Goal: Task Accomplishment & Management: Manage account settings

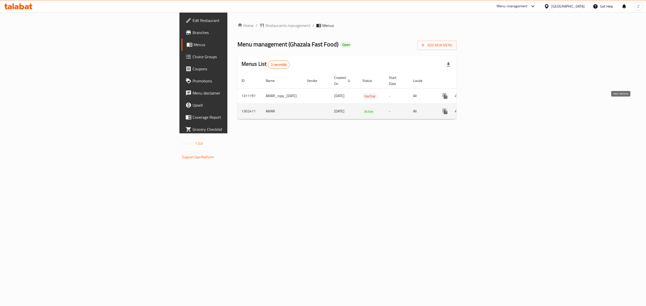
click at [484, 108] on icon "enhanced table" at bounding box center [481, 111] width 6 height 6
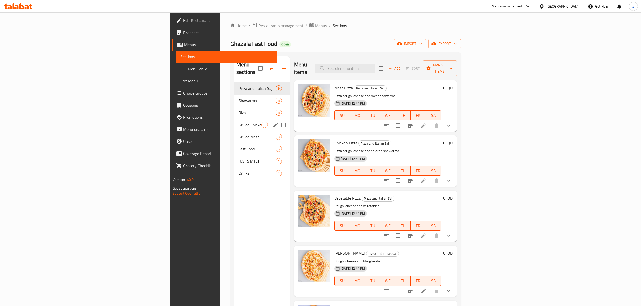
click at [234, 119] on div "Grilled Chicken 3" at bounding box center [262, 125] width 56 height 12
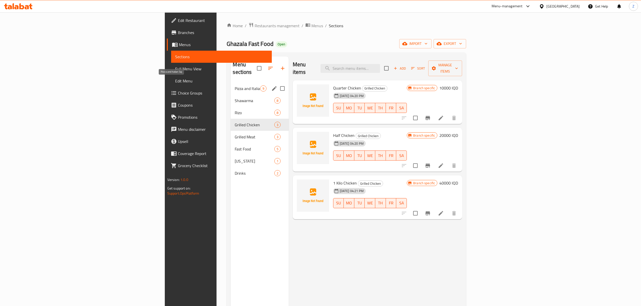
click at [235, 86] on span "Pizza and Italian Saj" at bounding box center [247, 89] width 25 height 6
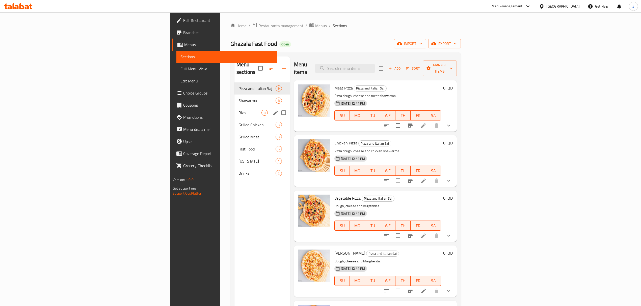
click at [234, 110] on div "[PERSON_NAME] 8" at bounding box center [262, 113] width 56 height 12
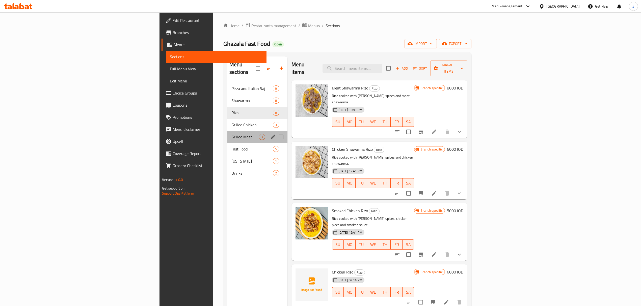
click at [227, 131] on div "Grilled Meat 3" at bounding box center [257, 137] width 60 height 12
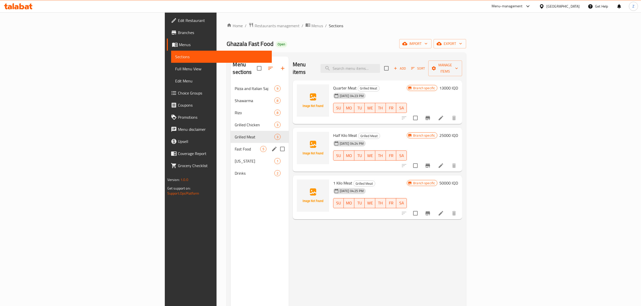
click at [231, 143] on div "Fast Food 5" at bounding box center [260, 149] width 58 height 12
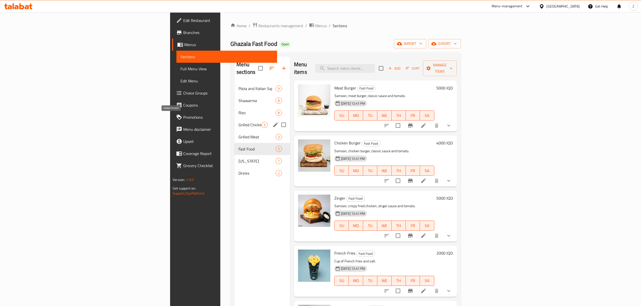
click at [238, 122] on span "Grilled Chicken" at bounding box center [249, 125] width 23 height 6
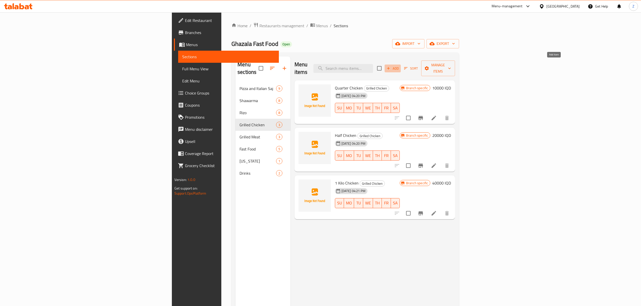
click at [390, 67] on icon "button" at bounding box center [388, 68] width 3 height 3
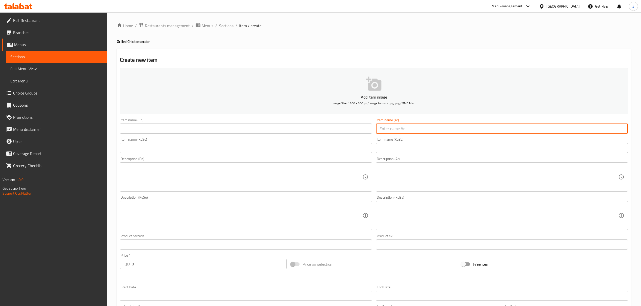
click at [437, 129] on input "text" at bounding box center [502, 129] width 252 height 10
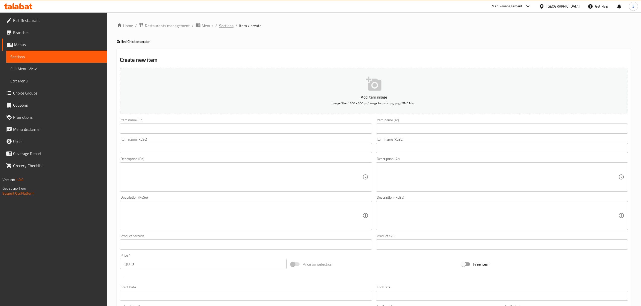
click at [225, 28] on span "Sections" at bounding box center [226, 26] width 14 height 6
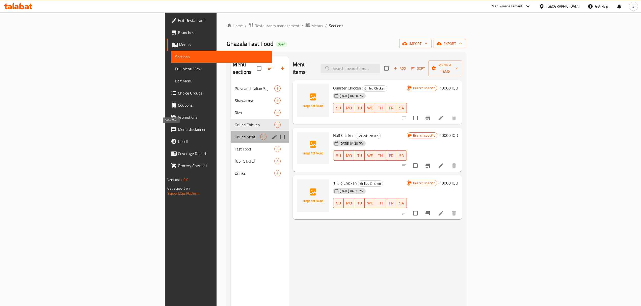
click at [235, 134] on span "Grilled Meat" at bounding box center [247, 137] width 25 height 6
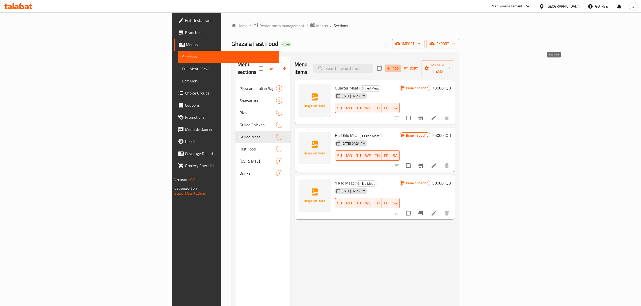
click at [391, 66] on icon "button" at bounding box center [388, 68] width 5 height 5
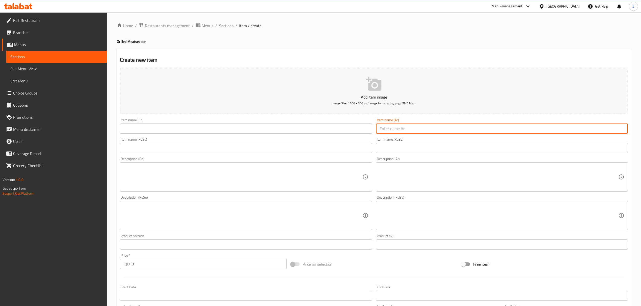
click at [401, 129] on input "text" at bounding box center [502, 129] width 252 height 10
type input "عرايس لحم"
click at [307, 130] on input "text" at bounding box center [246, 129] width 252 height 10
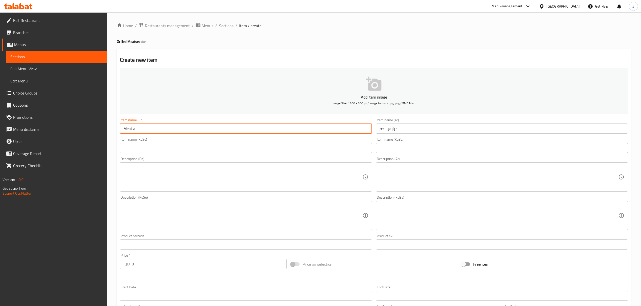
type input "Meat Arayes"
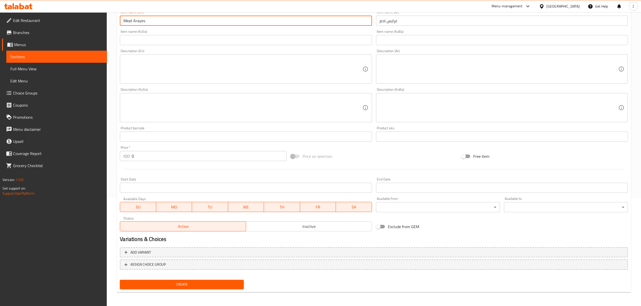
click at [173, 157] on input "0" at bounding box center [209, 156] width 155 height 10
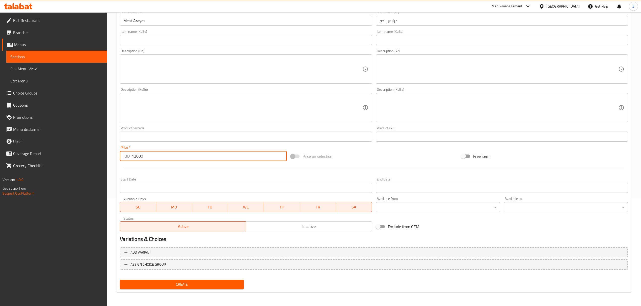
type input "12000"
click at [204, 282] on span "Create" at bounding box center [182, 285] width 116 height 6
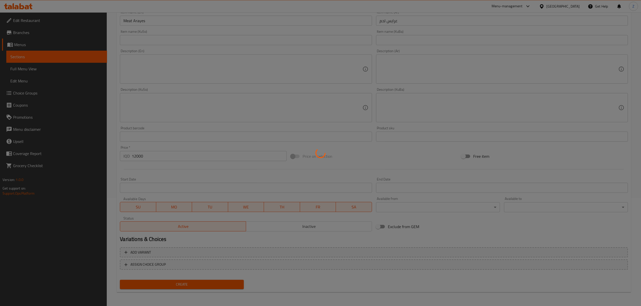
type input "0"
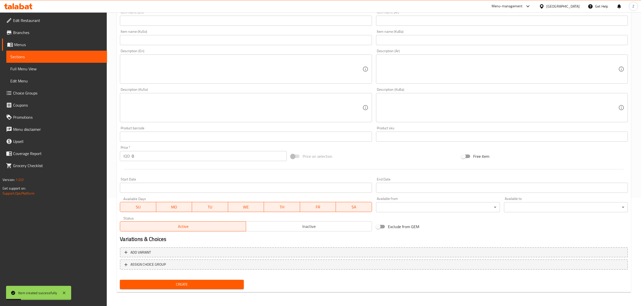
scroll to position [0, 0]
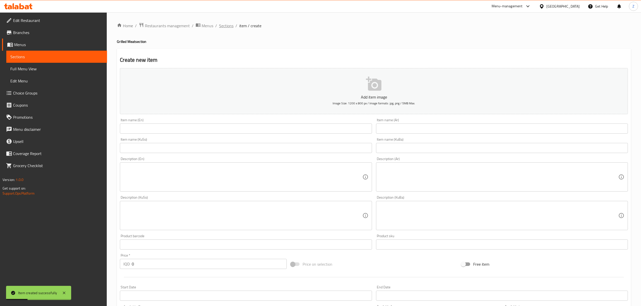
click at [232, 28] on span "Sections" at bounding box center [226, 26] width 14 height 6
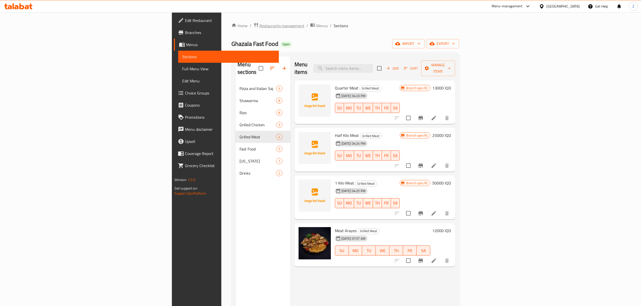
click at [259, 23] on span "Restaurants management" at bounding box center [281, 26] width 45 height 6
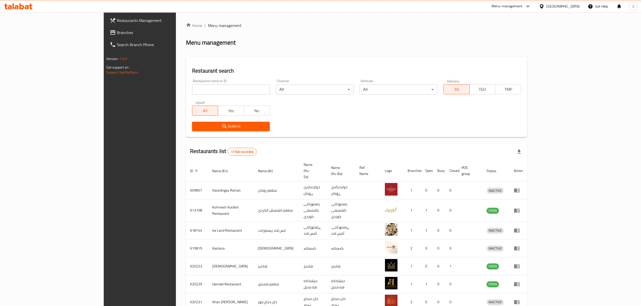
click at [192, 83] on div "Restaurant name or ID Restaurant name or ID" at bounding box center [231, 86] width 78 height 15
click at [192, 90] on input "search" at bounding box center [231, 90] width 78 height 10
type input "س"
click button "Search" at bounding box center [231, 126] width 78 height 9
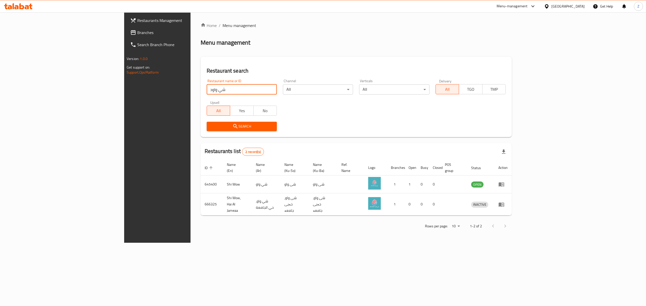
type input "شي واو"
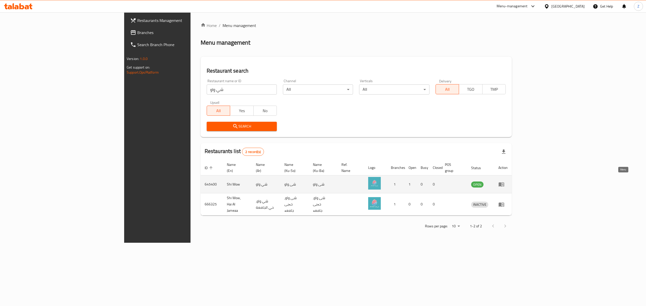
click at [504, 181] on icon "enhanced table" at bounding box center [501, 184] width 6 height 6
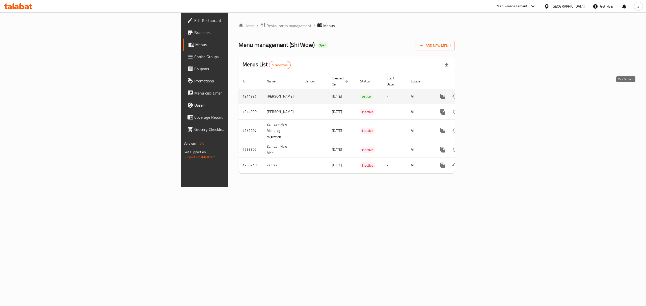
click at [482, 94] on icon "enhanced table" at bounding box center [479, 97] width 6 height 6
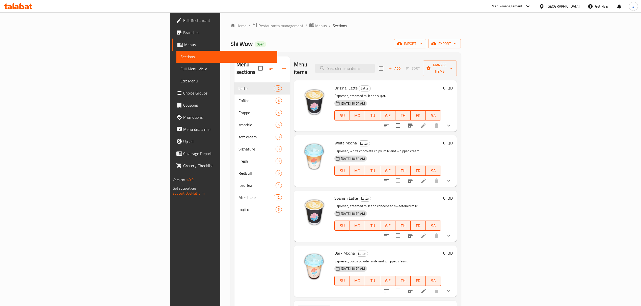
click at [184, 46] on span "Menus" at bounding box center [228, 45] width 89 height 6
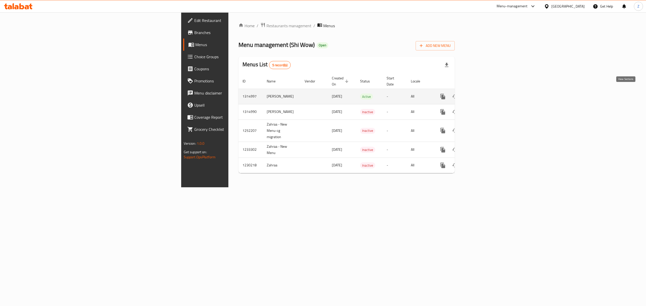
click at [482, 94] on icon "enhanced table" at bounding box center [479, 97] width 6 height 6
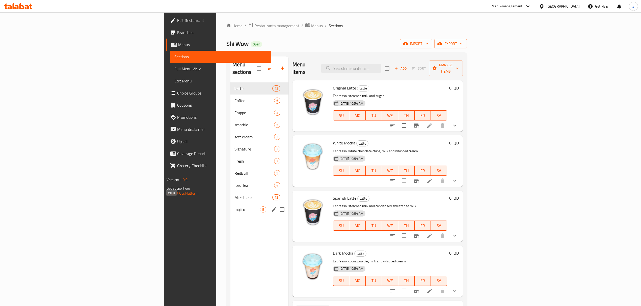
click at [234, 207] on span "mojito" at bounding box center [246, 210] width 25 height 6
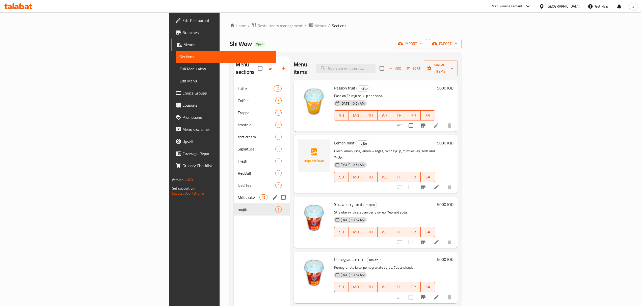
click at [234, 192] on div "Milkshake 12" at bounding box center [262, 198] width 56 height 12
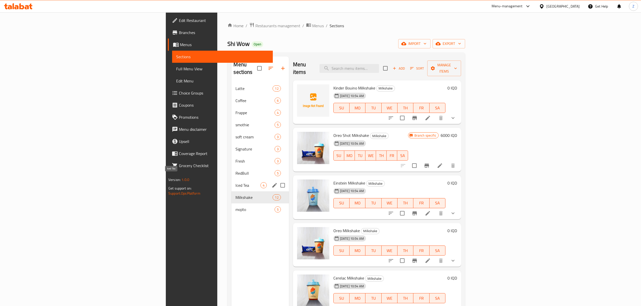
click at [235, 182] on span "Iced Tea" at bounding box center [247, 185] width 25 height 6
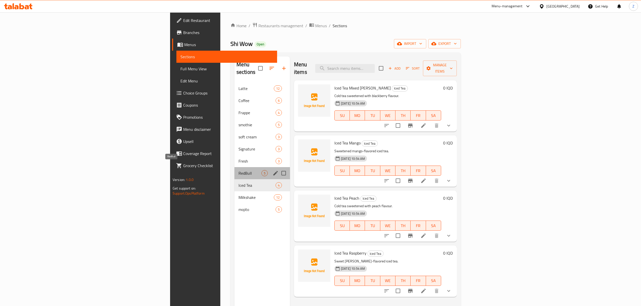
click at [238, 170] on span "RedBull" at bounding box center [249, 173] width 23 height 6
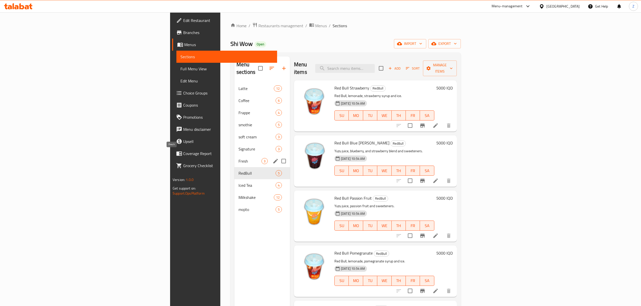
click at [238, 158] on span "Fresh" at bounding box center [249, 161] width 23 height 6
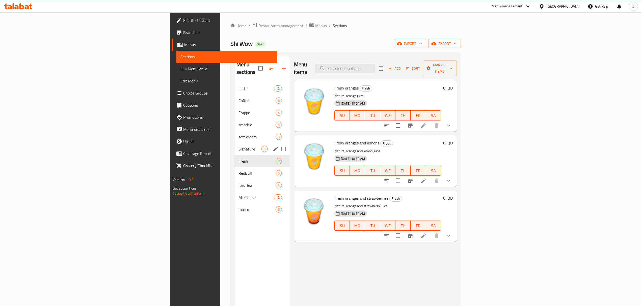
click at [234, 134] on div "soft cream 3" at bounding box center [262, 137] width 56 height 12
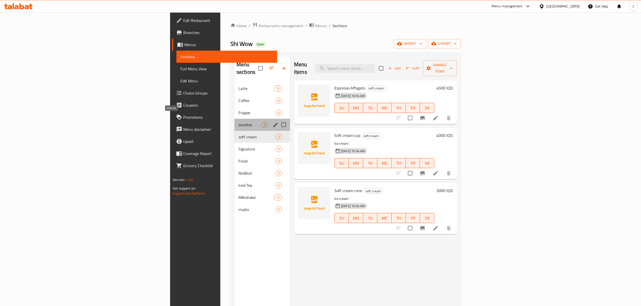
click at [238, 122] on span "smothie" at bounding box center [249, 125] width 23 height 6
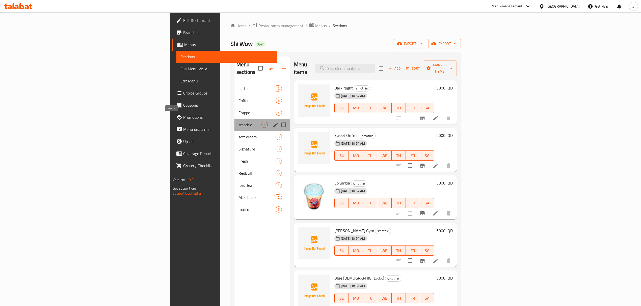
click at [238, 122] on span "smothie" at bounding box center [249, 125] width 23 height 6
click at [238, 110] on span "Frappe" at bounding box center [249, 113] width 23 height 6
